Goal: Find specific page/section: Find specific page/section

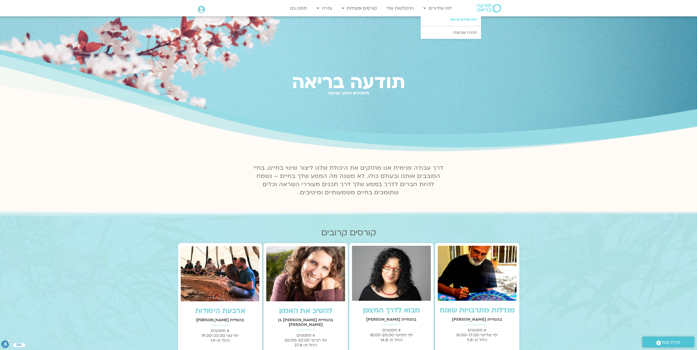
click at [461, 22] on link "לוח שידורים יומי" at bounding box center [451, 19] width 60 height 13
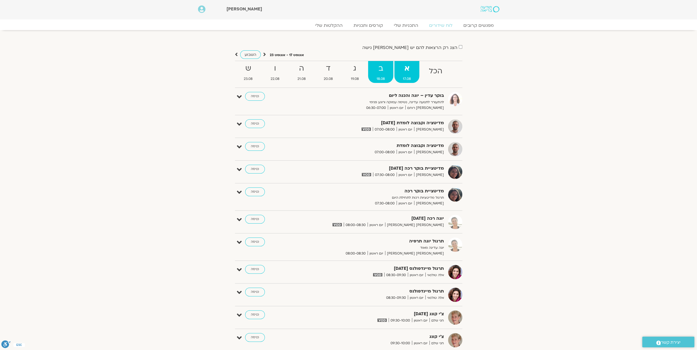
click at [383, 78] on span "18.08" at bounding box center [380, 79] width 25 height 6
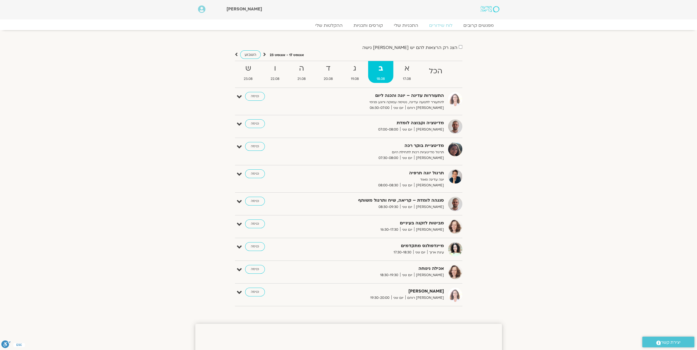
click at [400, 128] on span "07:00-08:00" at bounding box center [388, 130] width 24 height 6
